Goal: Information Seeking & Learning: Learn about a topic

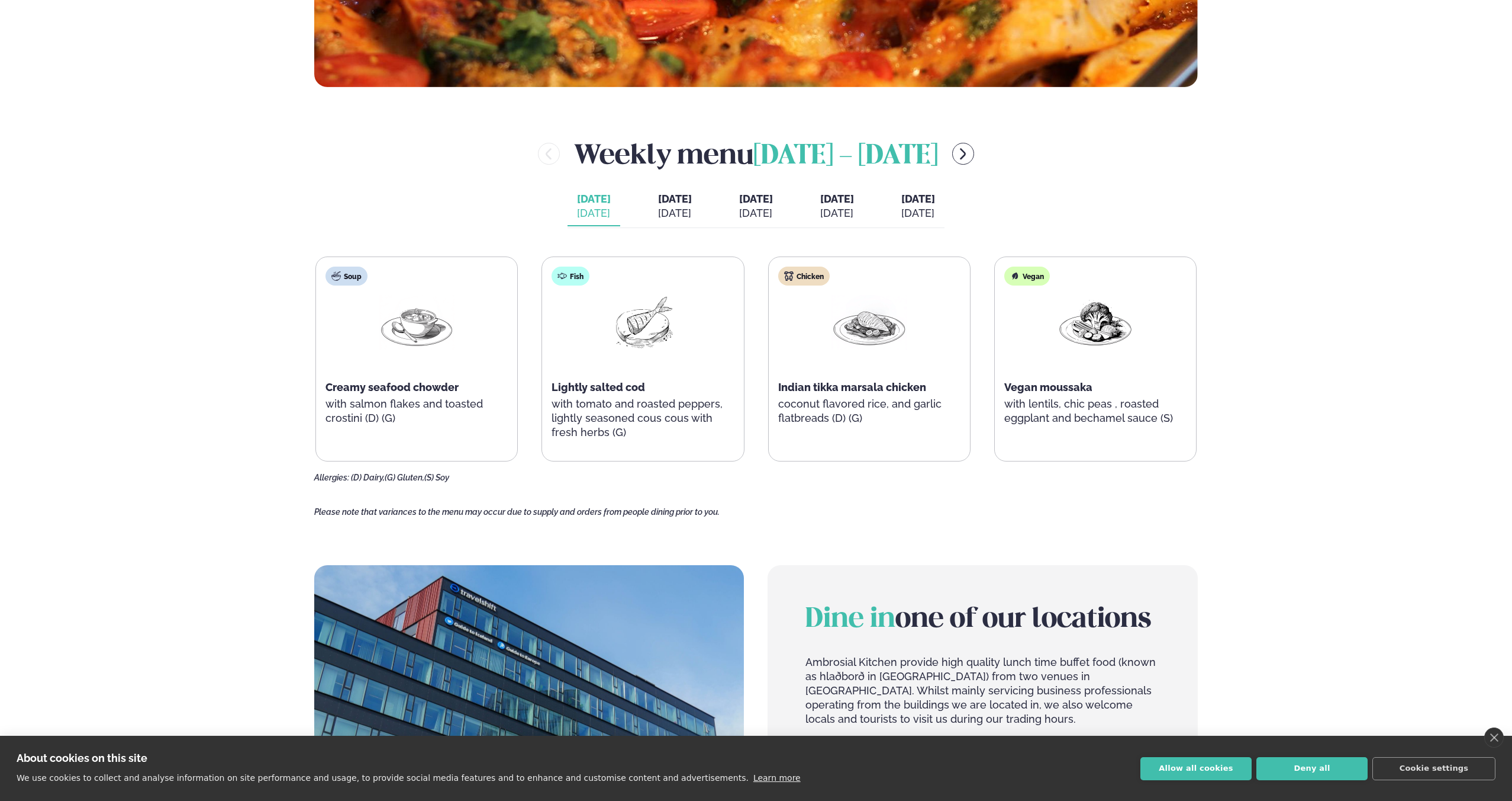
scroll to position [674, 0]
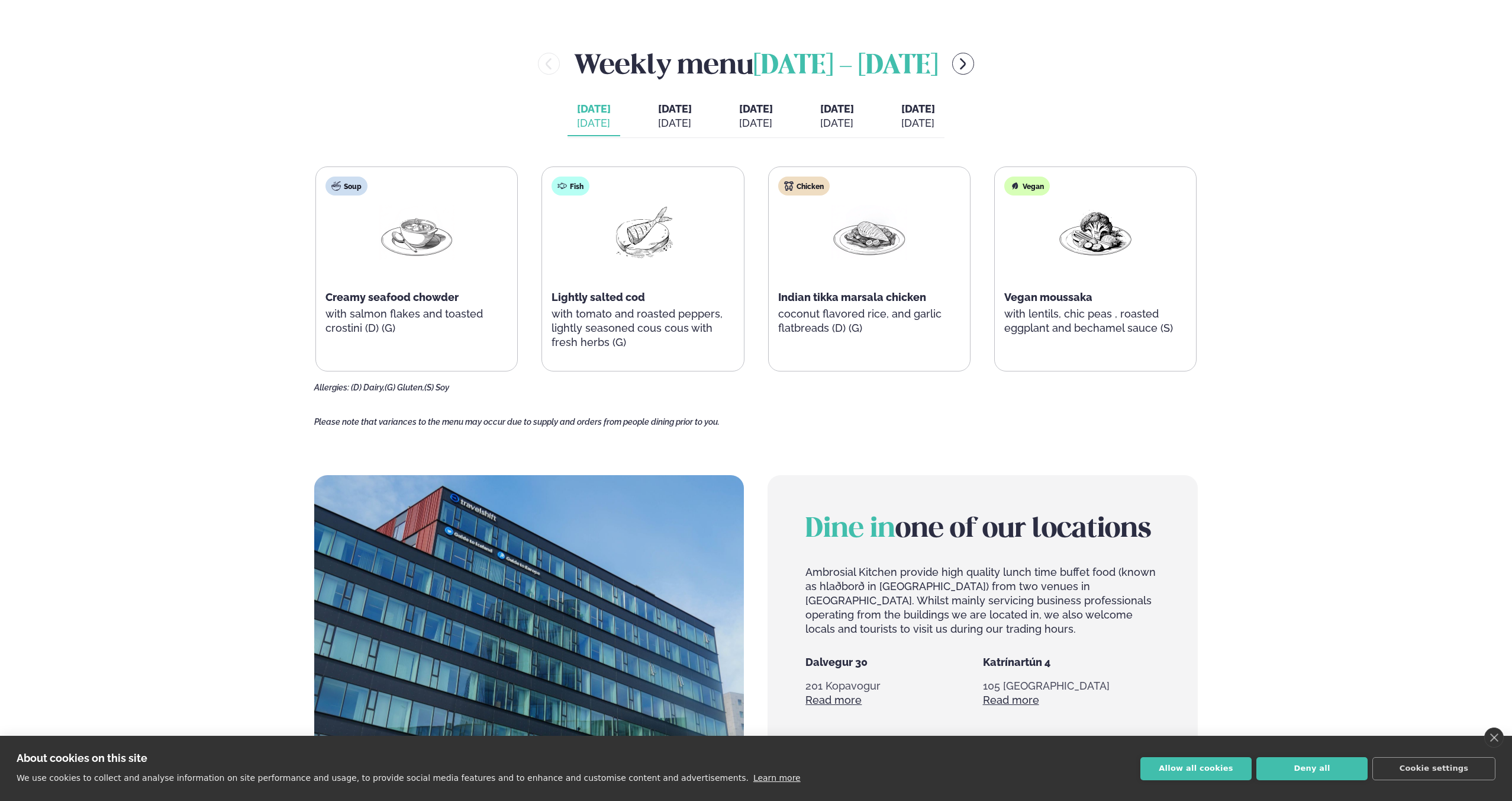
click at [977, 67] on div "Weekly menu August 25 - 29" at bounding box center [756, 63] width 883 height 38
click at [975, 67] on div "Weekly menu August 25 - 29" at bounding box center [756, 63] width 883 height 38
click at [966, 66] on icon "menu-btn-right" at bounding box center [963, 63] width 6 height 11
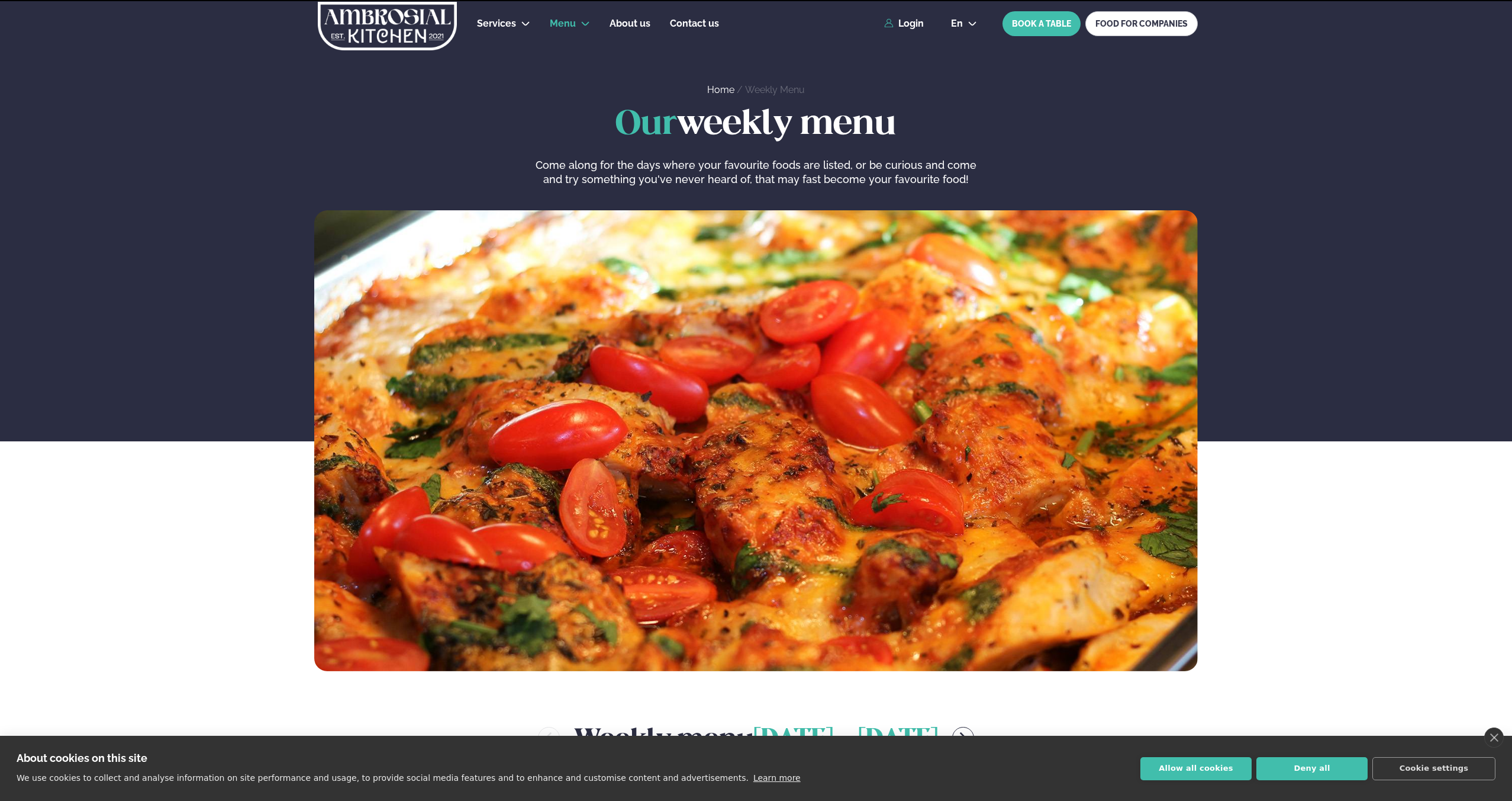
scroll to position [674, 0]
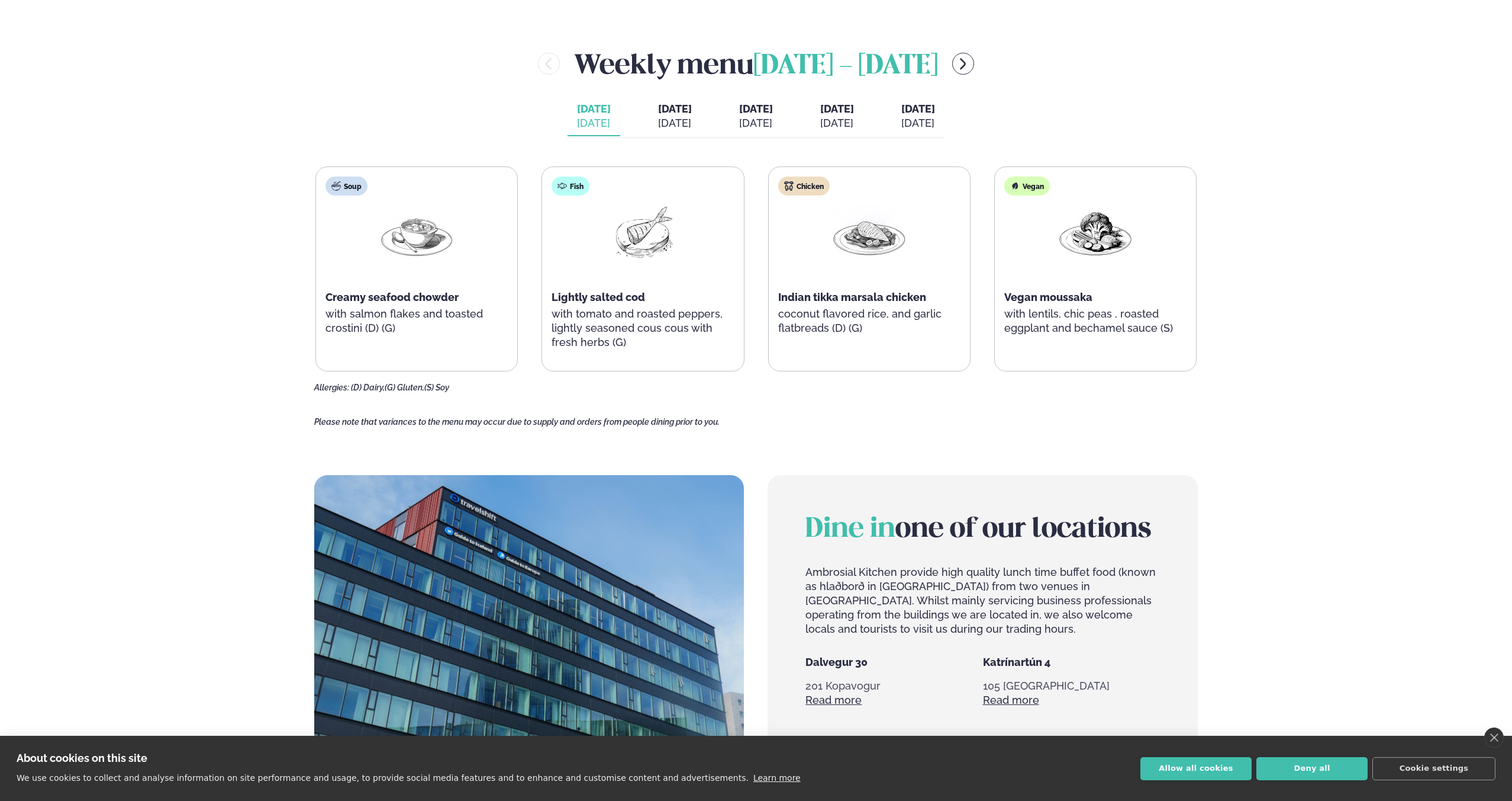
click at [665, 118] on div "[DATE]" at bounding box center [676, 123] width 34 height 14
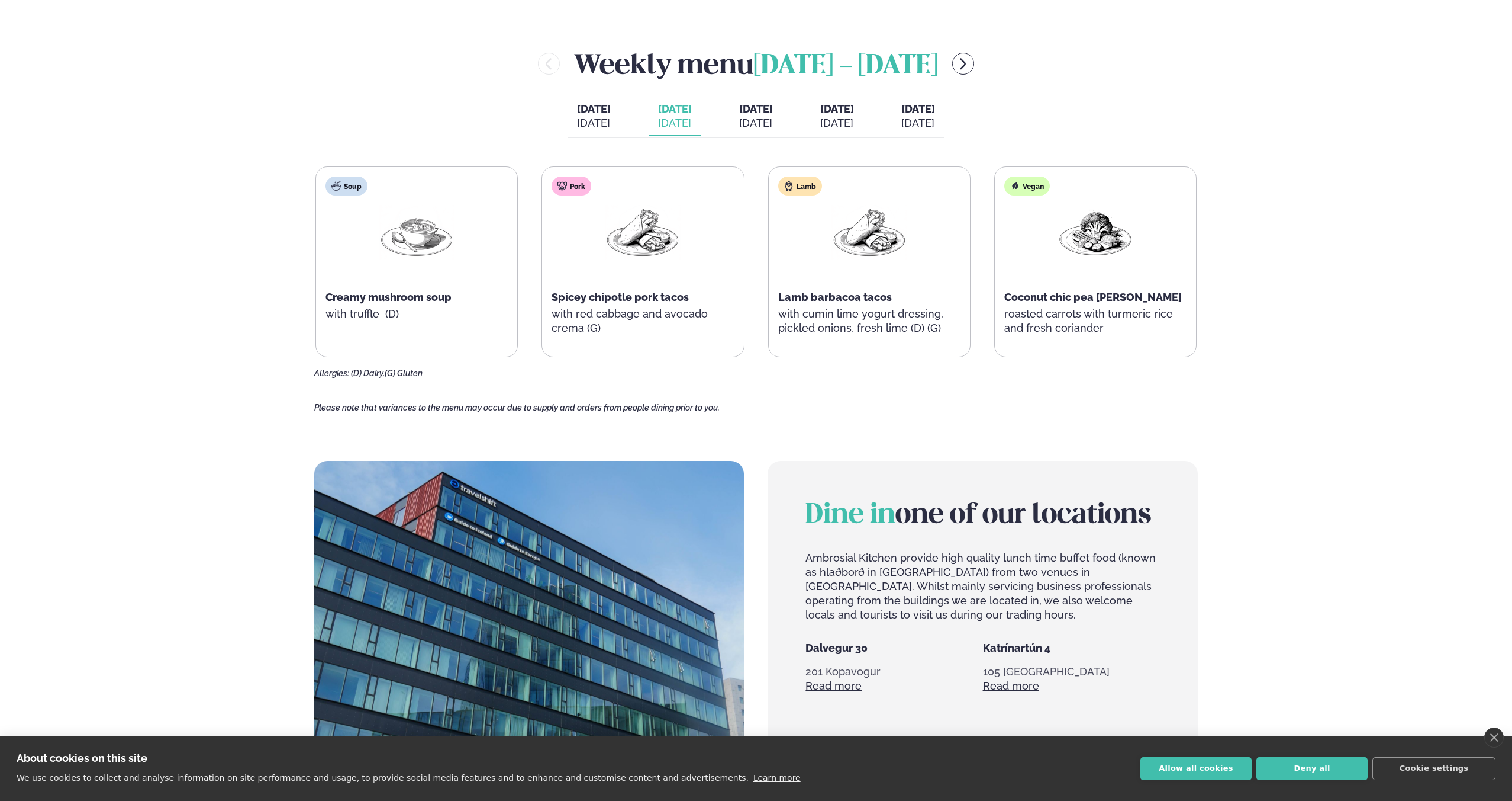
click at [773, 119] on div "[DATE]" at bounding box center [756, 123] width 34 height 14
